Goal: Navigation & Orientation: Find specific page/section

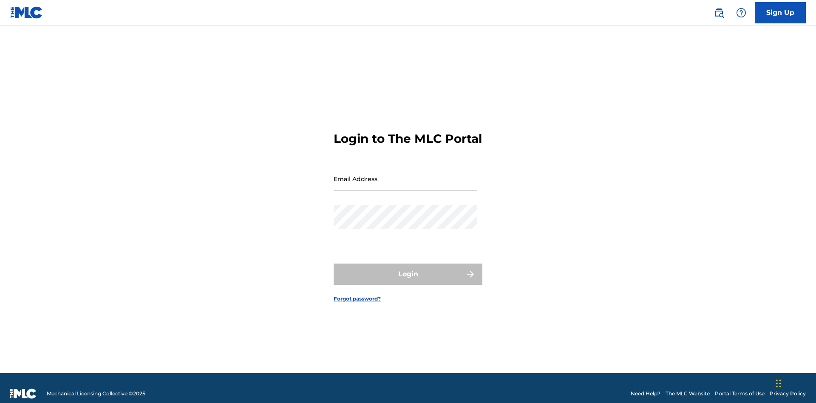
scroll to position [11, 0]
click at [405, 175] on input "Email Address" at bounding box center [406, 179] width 144 height 24
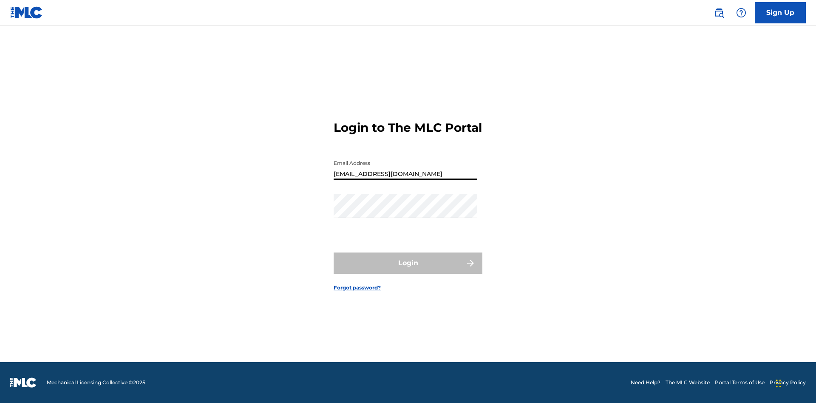
type input "Duke.McTesterson@gmail.com"
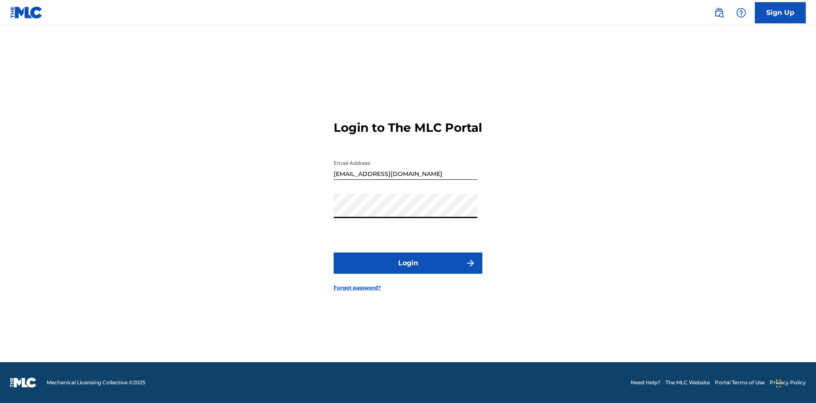
click at [408, 270] on button "Login" at bounding box center [408, 262] width 149 height 21
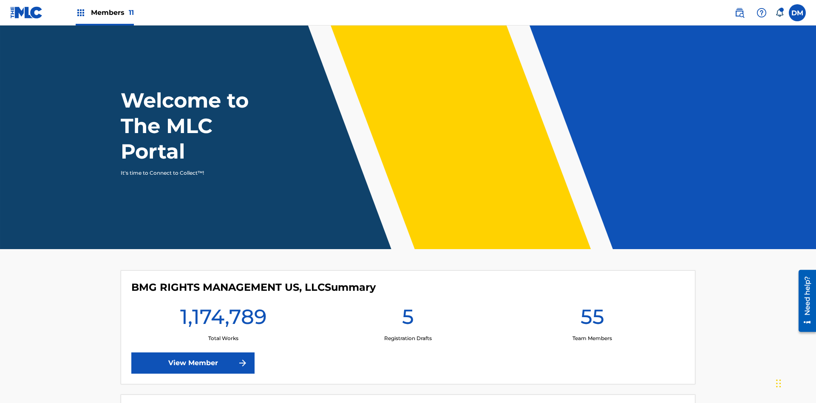
scroll to position [37, 0]
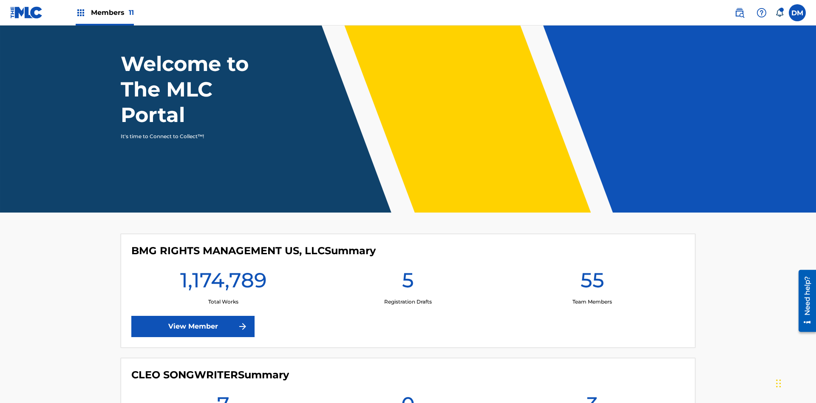
click at [105, 12] on span "Members 11" at bounding box center [112, 13] width 43 height 10
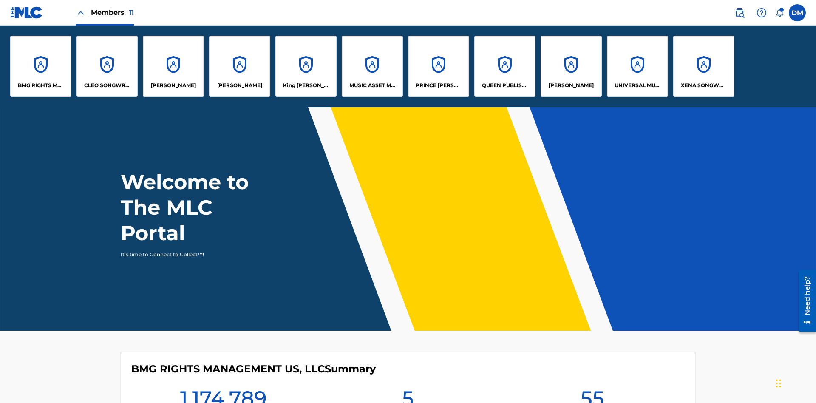
scroll to position [0, 0]
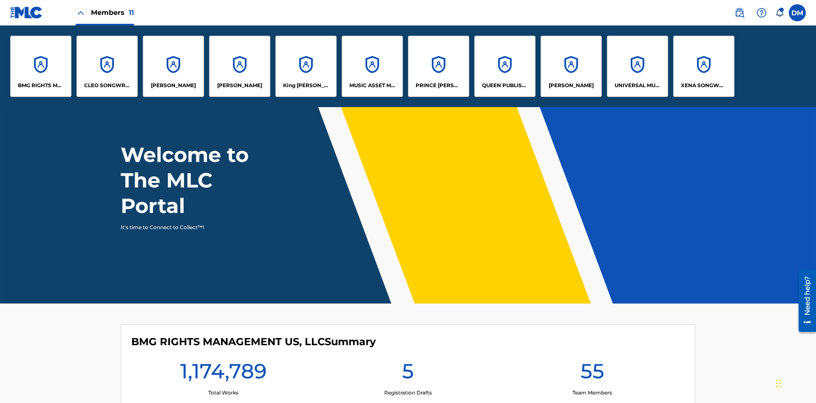
click at [637, 85] on p "UNIVERSAL MUSIC PUB GROUP" at bounding box center [637, 86] width 46 height 8
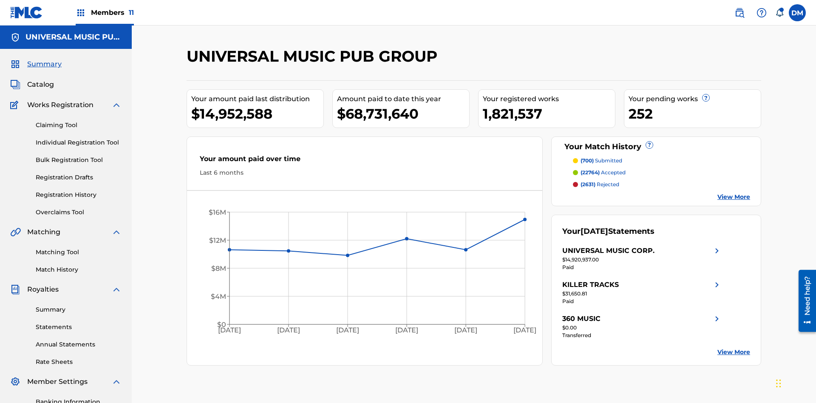
scroll to position [124, 0]
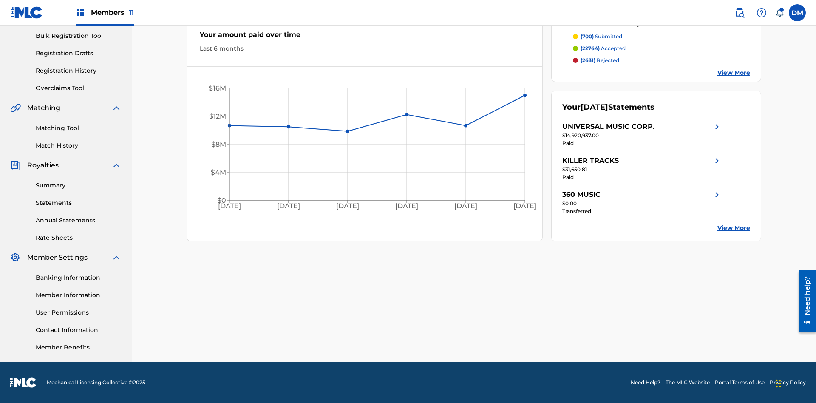
click at [79, 277] on link "Banking Information" at bounding box center [79, 277] width 86 height 9
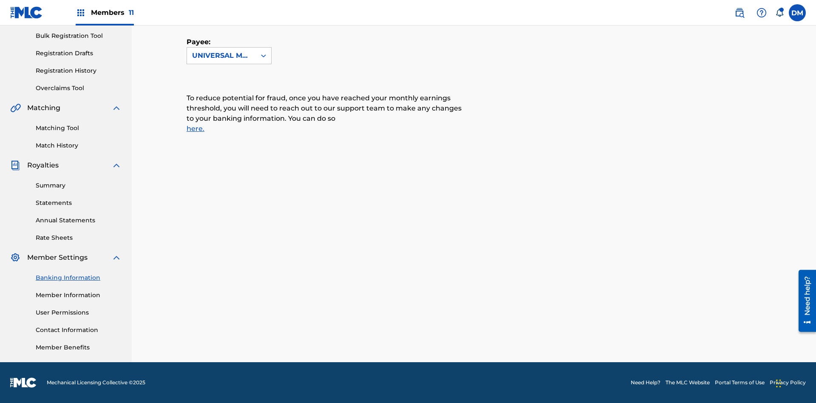
click at [105, 12] on span "Members 11" at bounding box center [112, 13] width 43 height 10
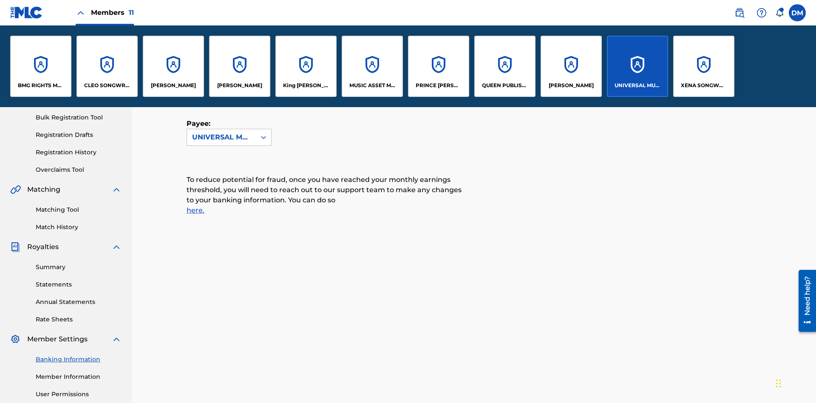
scroll to position [155, 0]
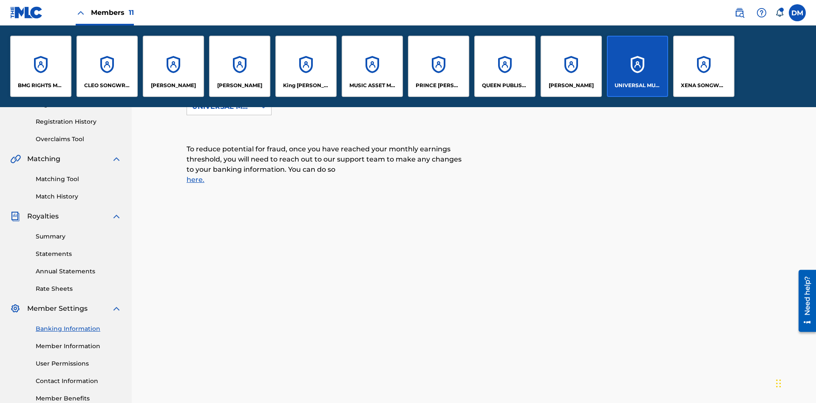
click at [571, 85] on p "RONALD MCTESTERSON" at bounding box center [571, 86] width 45 height 8
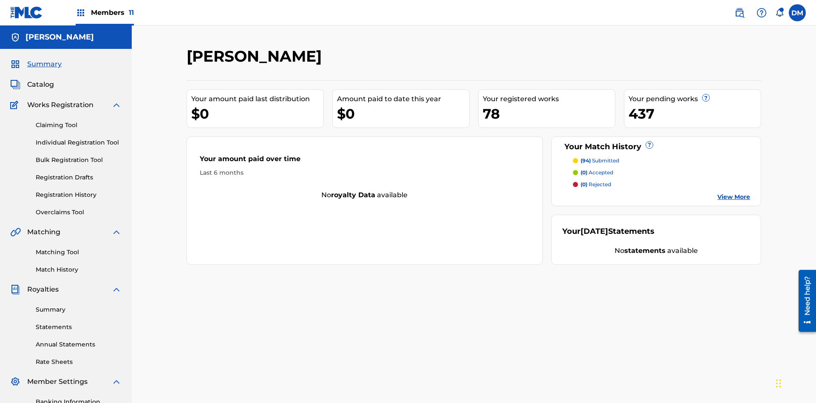
click at [79, 397] on link "Banking Information" at bounding box center [79, 401] width 86 height 9
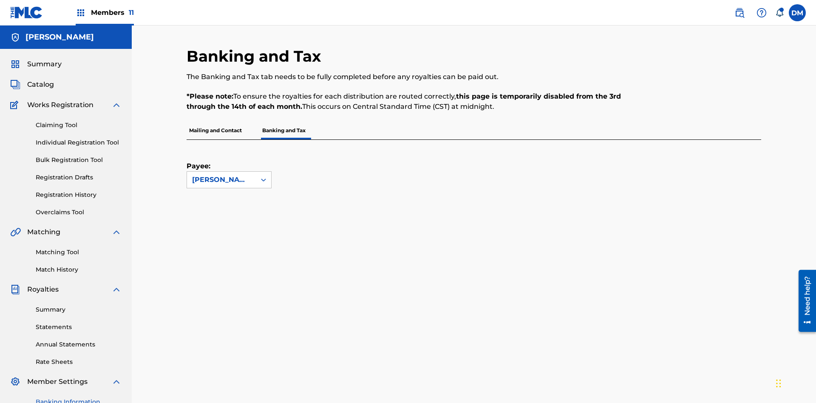
click at [105, 12] on span "Members 11" at bounding box center [112, 13] width 43 height 10
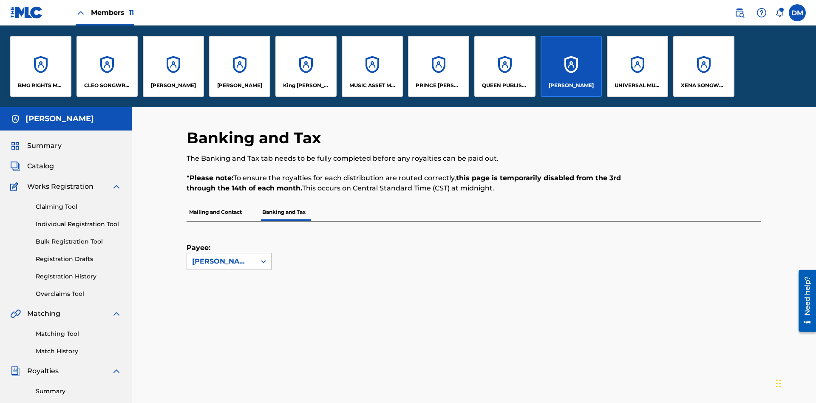
click at [306, 85] on p "King McTesterson" at bounding box center [306, 86] width 46 height 8
